Goal: Task Accomplishment & Management: Use online tool/utility

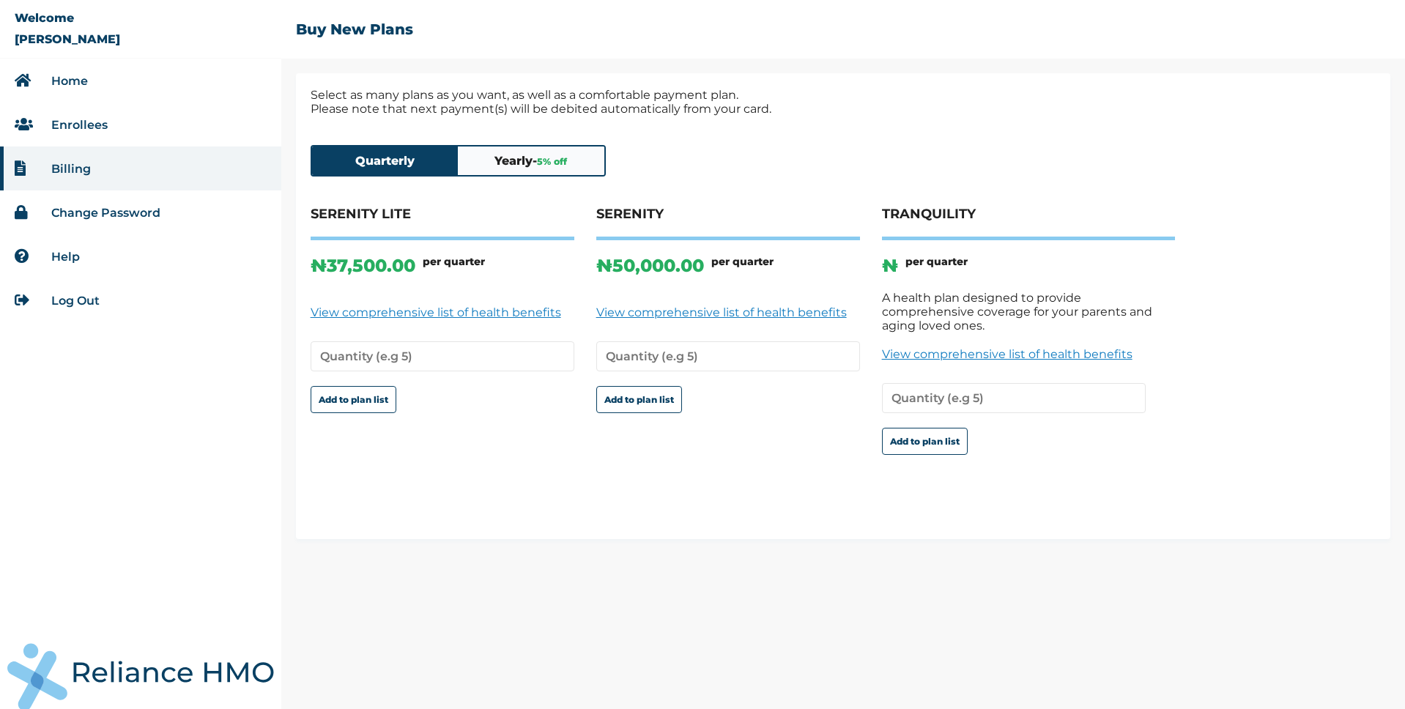
click at [523, 159] on button "Yearly - 5 % off" at bounding box center [531, 160] width 146 height 29
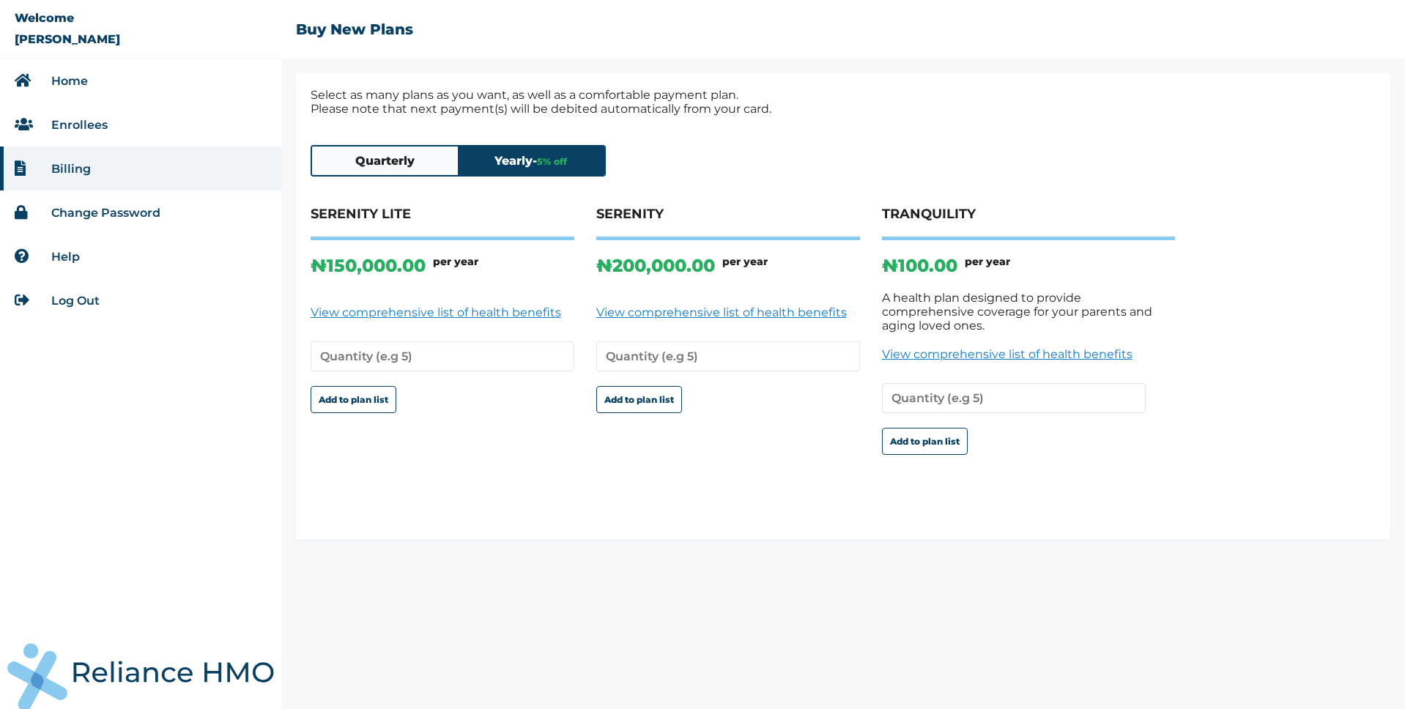
click at [395, 164] on button "Quarterly" at bounding box center [385, 160] width 146 height 29
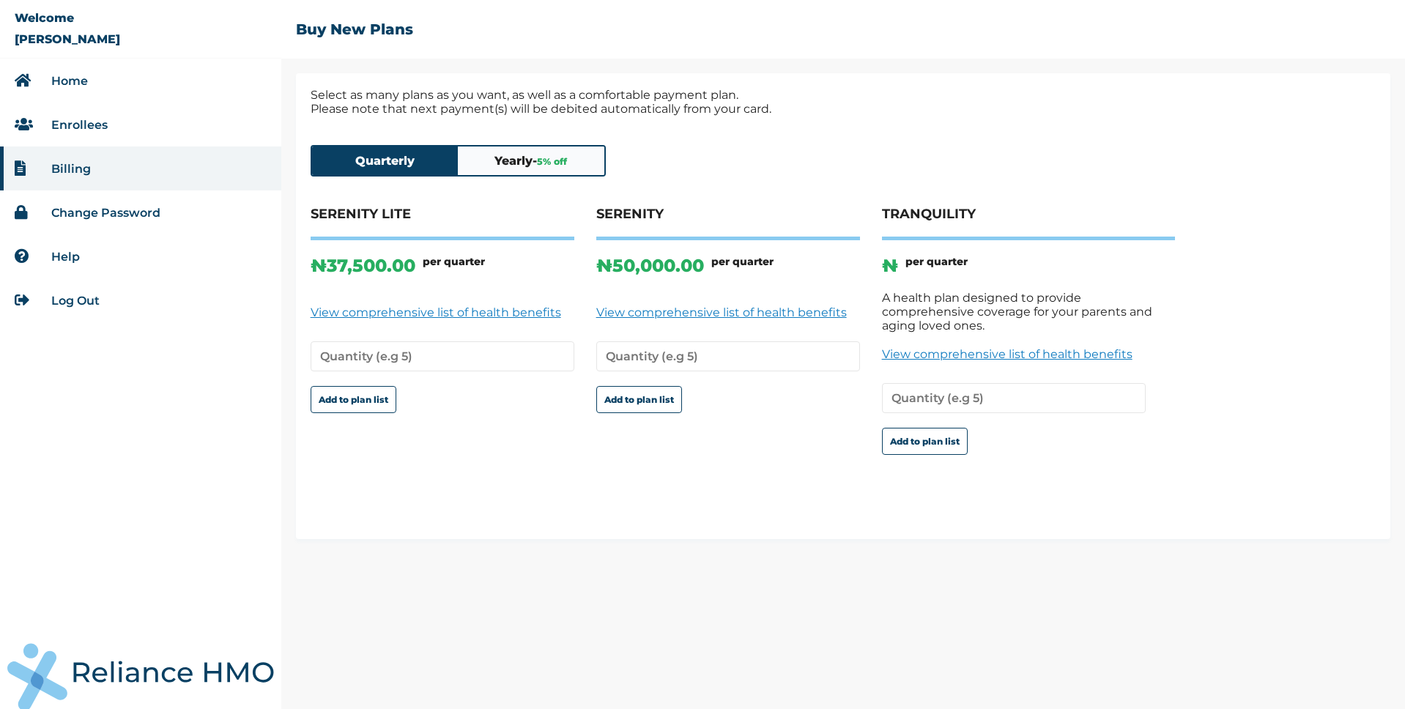
click at [528, 173] on button "Yearly - 5 % off" at bounding box center [531, 160] width 146 height 29
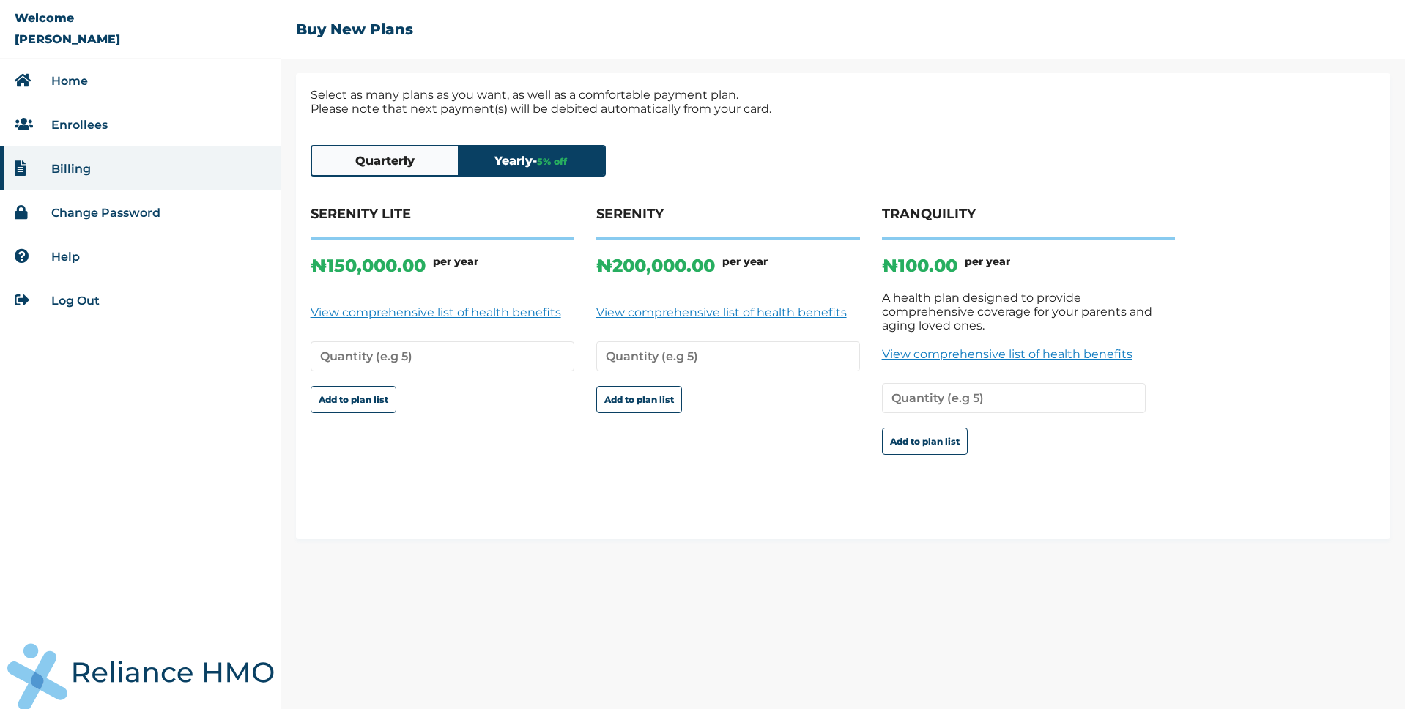
click at [399, 170] on button "Quarterly" at bounding box center [385, 160] width 146 height 29
